Goal: Task Accomplishment & Management: Complete application form

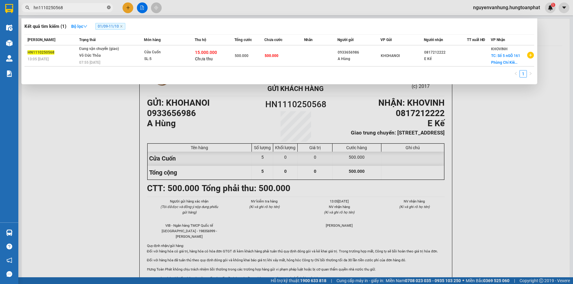
click at [109, 8] on icon "close-circle" at bounding box center [109, 8] width 4 height 4
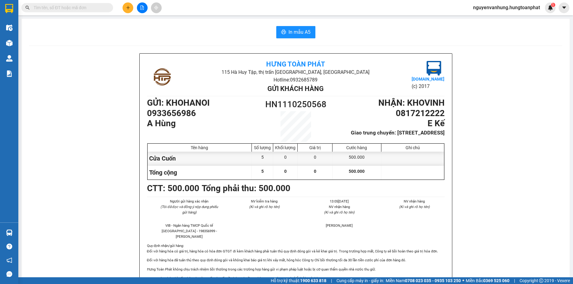
click at [92, 9] on input "text" at bounding box center [70, 7] width 72 height 7
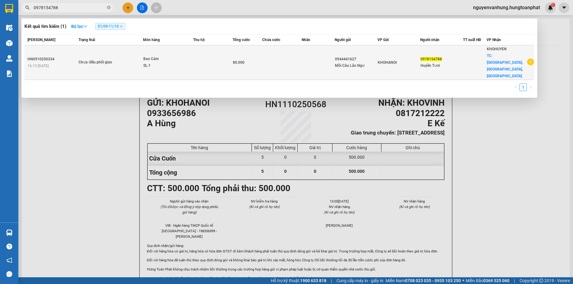
type input "0978154788"
click at [305, 60] on td at bounding box center [318, 62] width 33 height 35
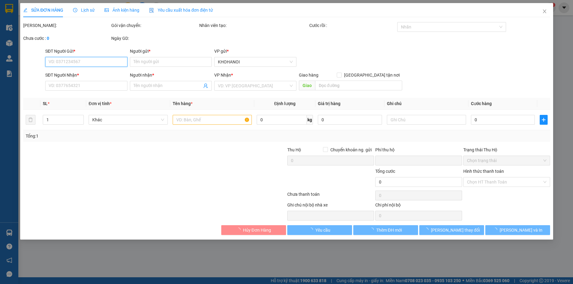
type input "0944441627"
type input "Mồi Câu Lão Ngư"
type input "0978154788"
type input "Huyền Tươi"
checkbox input "true"
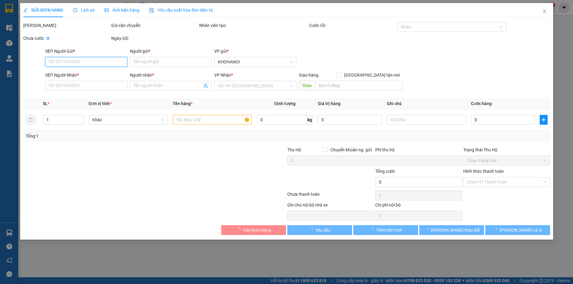
type input "[GEOGRAPHIC_DATA], [GEOGRAPHIC_DATA], [GEOGRAPHIC_DATA]"
type input "0"
type input "80.000"
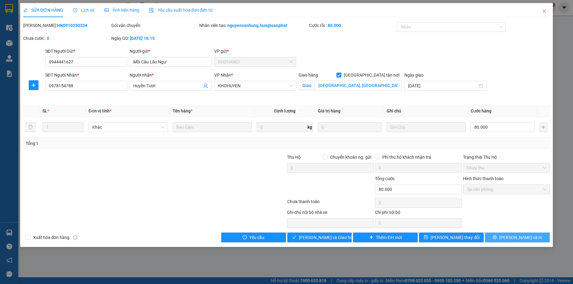
click at [514, 238] on span "[PERSON_NAME] và In" at bounding box center [521, 237] width 43 height 7
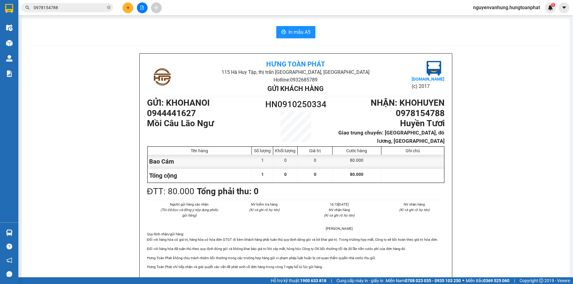
click at [69, 8] on input "0978154788" at bounding box center [70, 7] width 72 height 7
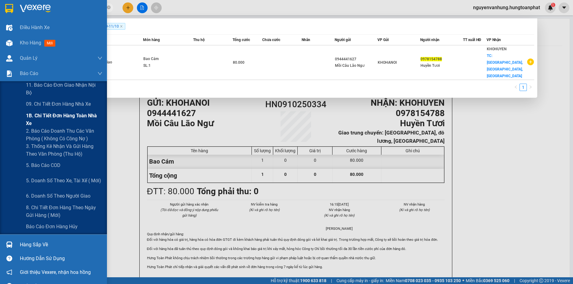
click at [48, 117] on span "1B. Chi tiết đơn hàng toàn nhà xe" at bounding box center [64, 119] width 76 height 15
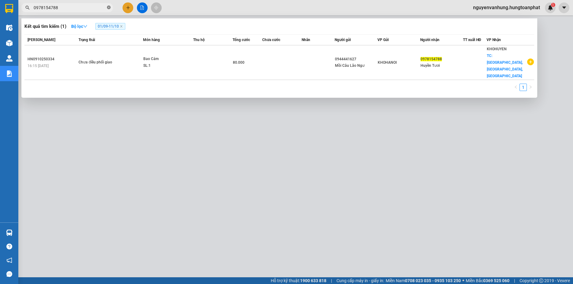
click at [110, 6] on icon "close-circle" at bounding box center [109, 8] width 4 height 4
